Goal: Task Accomplishment & Management: Complete application form

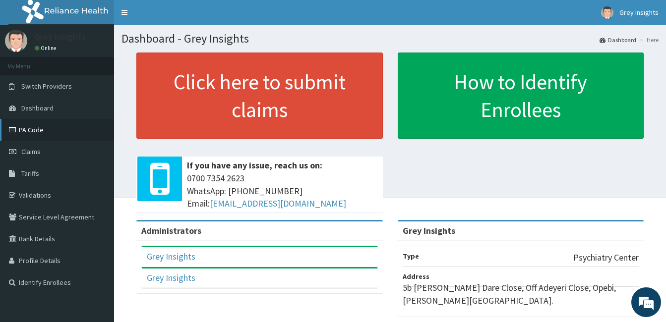
click at [72, 131] on link "PA Code" at bounding box center [57, 130] width 114 height 22
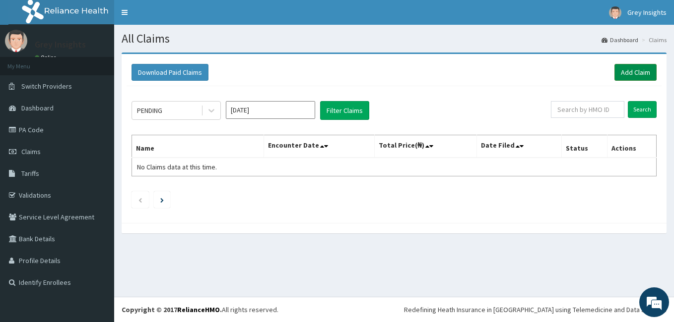
click at [635, 72] on link "Add Claim" at bounding box center [635, 72] width 42 height 17
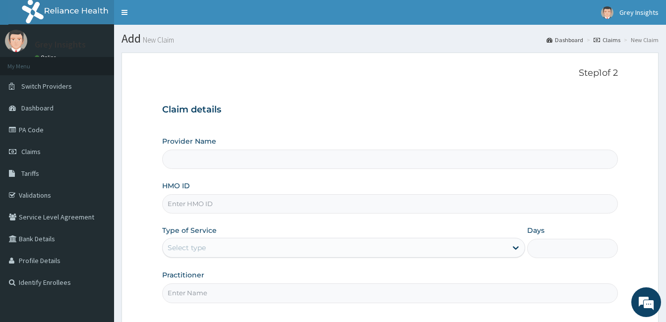
type input "Grey Insights"
click at [268, 199] on input "HMO ID" at bounding box center [390, 203] width 456 height 19
type input "LFL/10037/B"
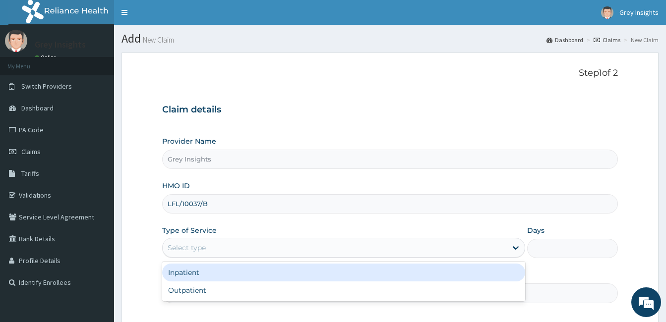
click at [282, 252] on div "Select type" at bounding box center [335, 248] width 344 height 16
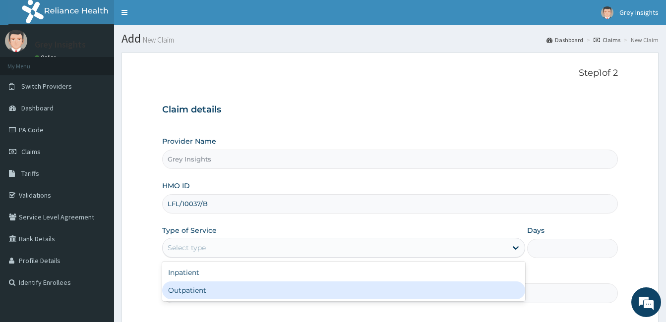
click at [276, 289] on div "Outpatient" at bounding box center [343, 291] width 363 height 18
type input "1"
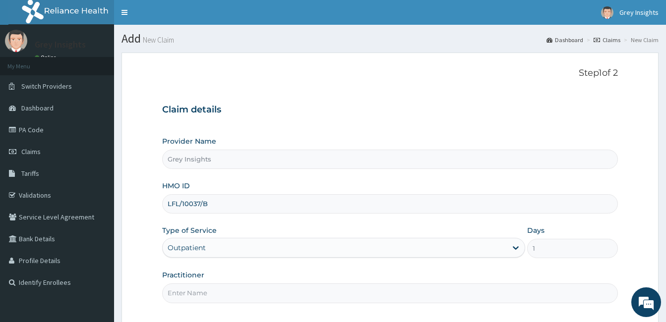
click at [283, 294] on input "Practitioner" at bounding box center [390, 293] width 456 height 19
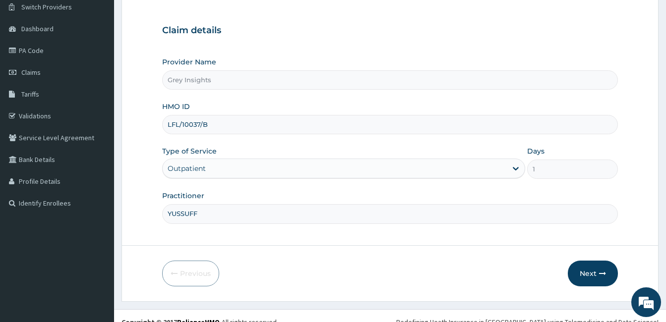
scroll to position [92, 0]
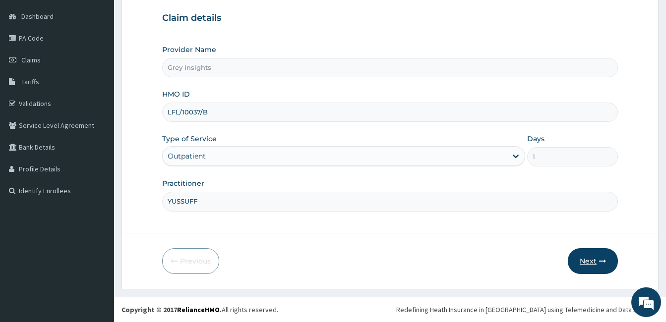
type input "YUSSUFF"
click at [605, 264] on icon "button" at bounding box center [602, 261] width 7 height 7
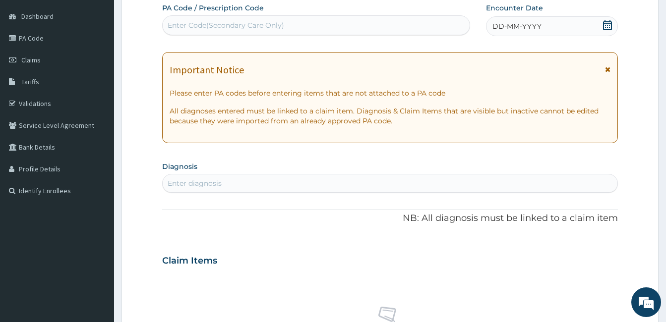
click at [350, 30] on div "Enter Code(Secondary Care Only)" at bounding box center [316, 25] width 307 height 16
paste input "14YEARSOLD-CHILDHOOD DEPRESSION"
type input "1"
click at [183, 27] on div "Enter Code(Secondary Care Only)" at bounding box center [226, 25] width 117 height 10
click at [187, 22] on div "Enter Code(Secondary Care Only)" at bounding box center [226, 25] width 117 height 10
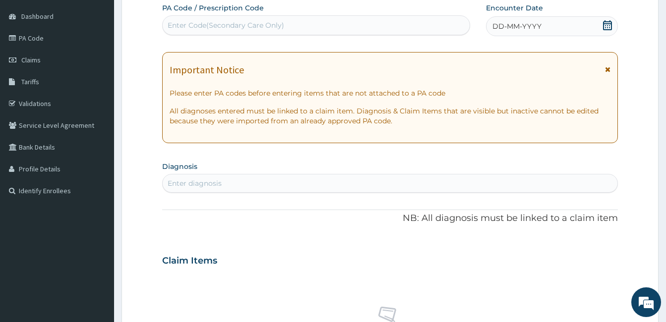
paste input "14YEARSOLD-CHILDHOOD DEPRESSION"
type input "1"
click at [56, 43] on link "PA Code" at bounding box center [57, 38] width 114 height 22
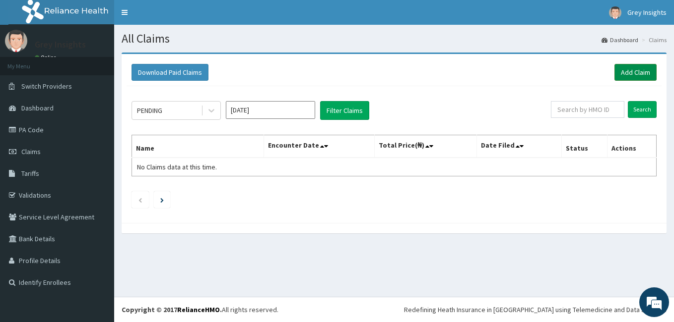
click at [644, 79] on link "Add Claim" at bounding box center [635, 72] width 42 height 17
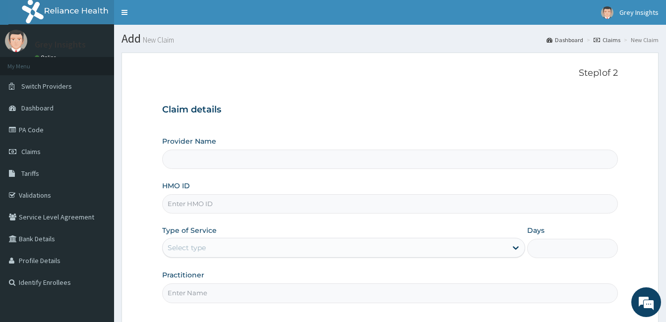
click at [318, 203] on input "HMO ID" at bounding box center [390, 203] width 456 height 19
type input "Grey Insights"
type input "LFL/10037/B"
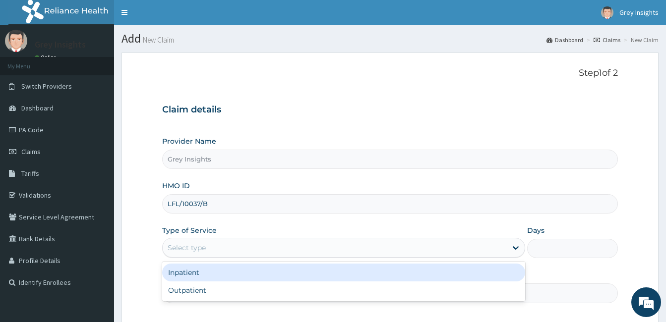
click at [268, 254] on div "Select type" at bounding box center [335, 248] width 344 height 16
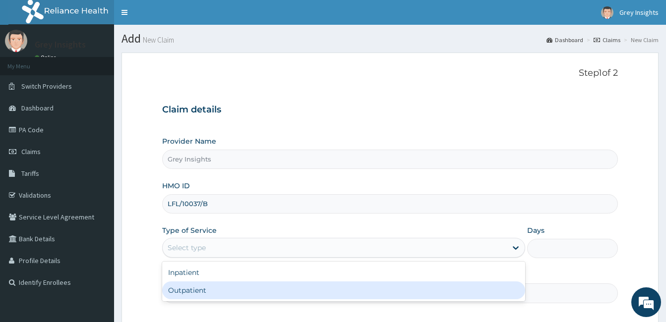
click at [265, 296] on div "Outpatient" at bounding box center [343, 291] width 363 height 18
type input "1"
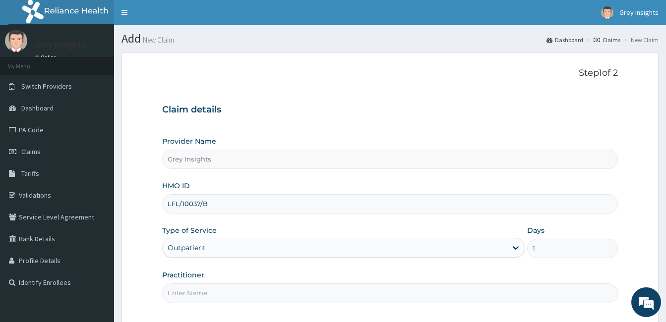
click at [266, 296] on input "Practitioner" at bounding box center [390, 293] width 456 height 19
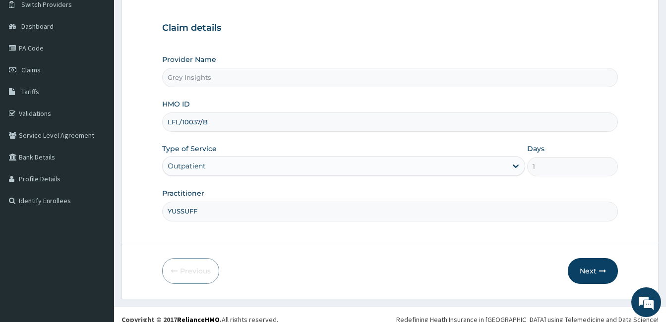
scroll to position [92, 0]
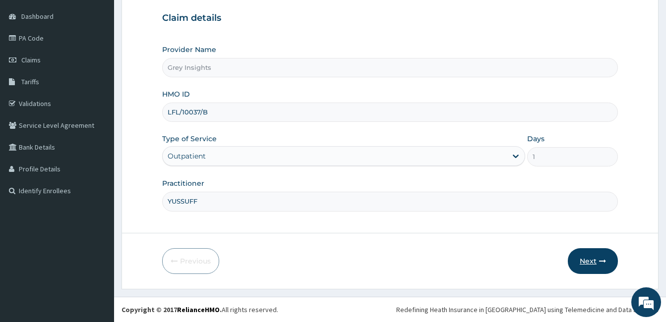
type input "YUSSUFF"
click at [587, 264] on button "Next" at bounding box center [593, 262] width 50 height 26
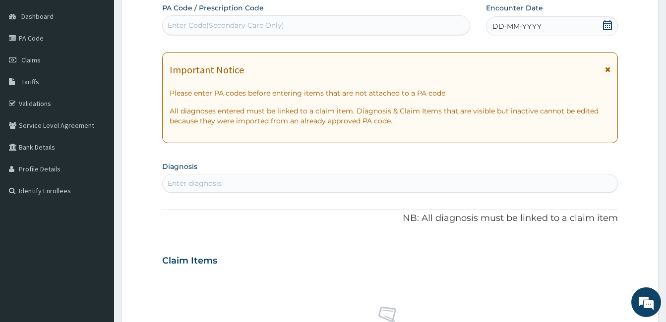
click at [292, 28] on div "Enter Code(Secondary Care Only)" at bounding box center [316, 25] width 307 height 16
paste input "PA/76CFD2"
type input "PA/76CFD2"
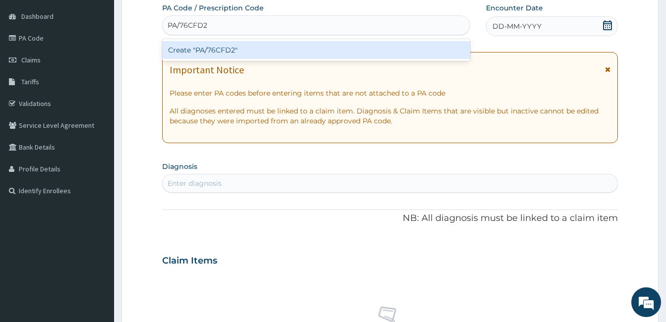
click at [280, 40] on div "Create "PA/76CFD2"" at bounding box center [316, 50] width 308 height 22
click at [276, 46] on div "Create "PA/76CFD2"" at bounding box center [316, 50] width 308 height 18
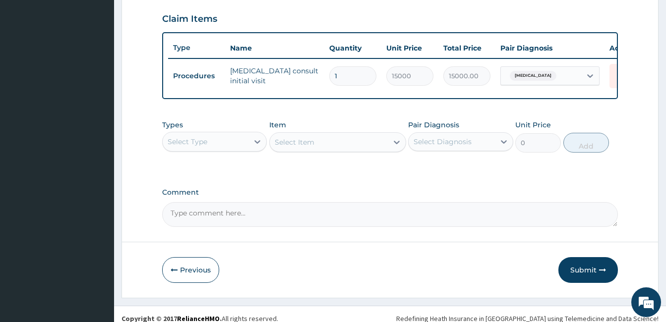
scroll to position [338, 0]
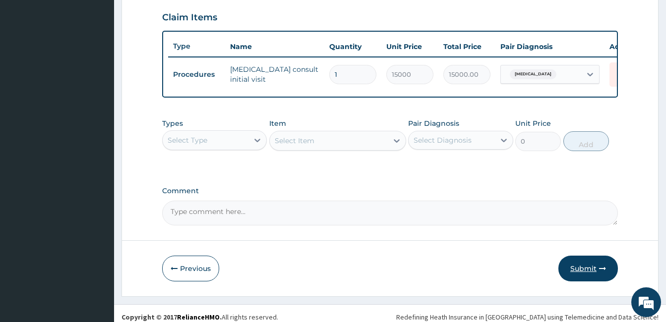
click at [596, 282] on button "Submit" at bounding box center [589, 269] width 60 height 26
